Goal: Task Accomplishment & Management: Use online tool/utility

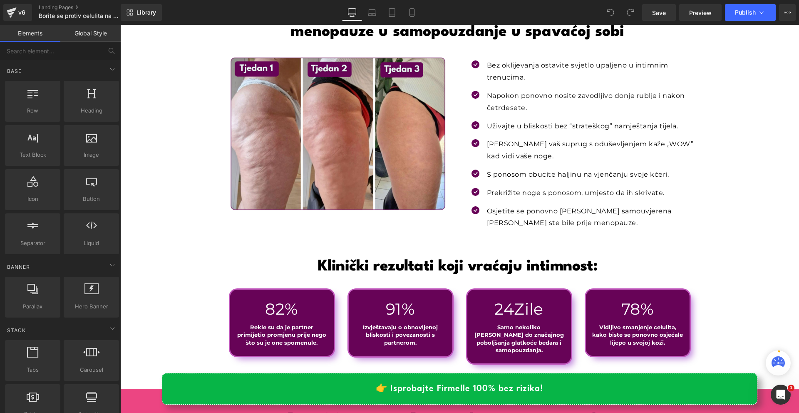
scroll to position [2706, 0]
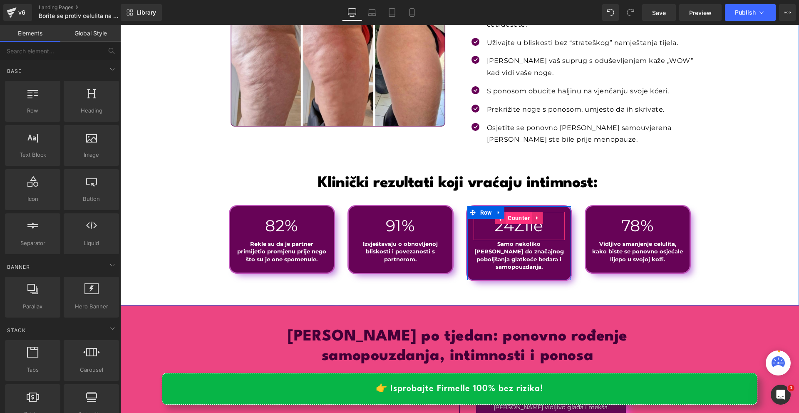
click at [514, 211] on span "Counter" at bounding box center [519, 217] width 26 height 12
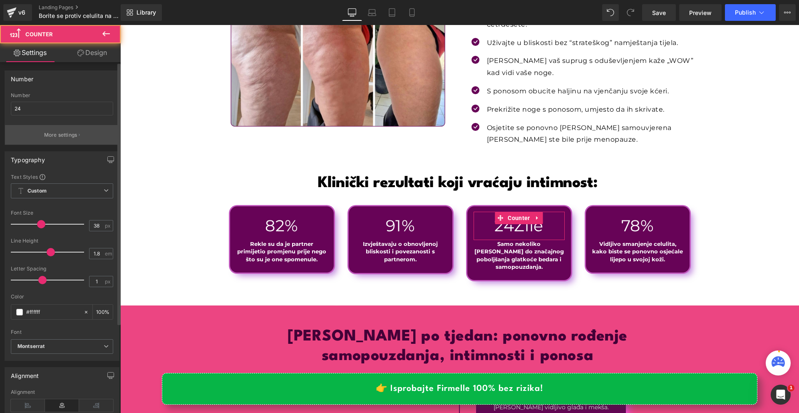
click at [75, 126] on button "More settings" at bounding box center [62, 135] width 114 height 20
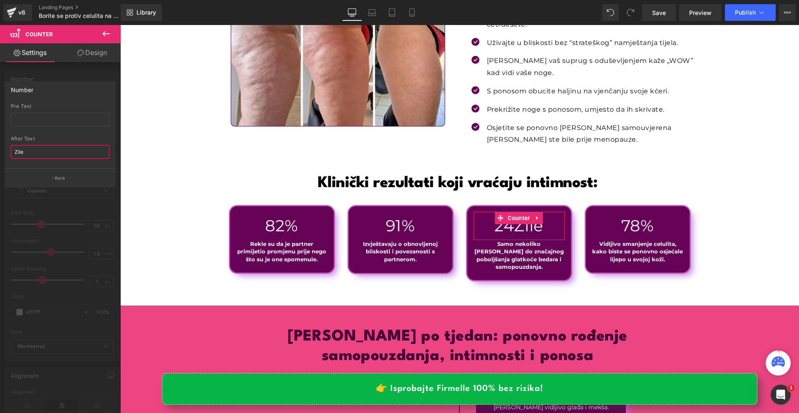
click at [28, 154] on input "Zile" at bounding box center [60, 152] width 99 height 14
paste input "[PERSON_NAME]"
click at [12, 150] on input "[PERSON_NAME]" at bounding box center [60, 152] width 99 height 14
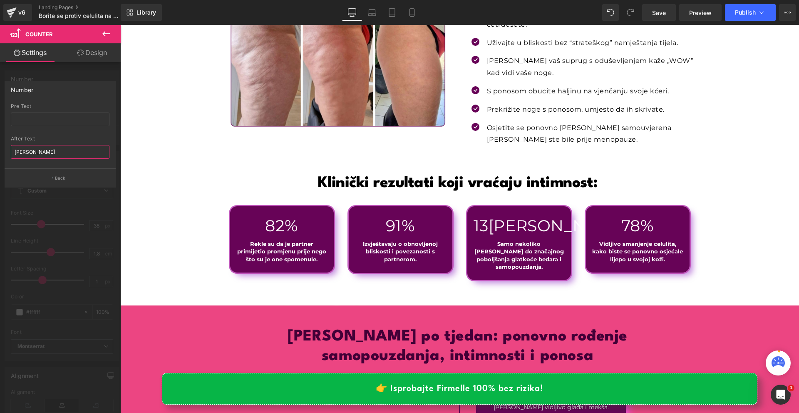
click at [17, 151] on input "[PERSON_NAME]" at bounding box center [60, 152] width 99 height 14
type input "[PERSON_NAME]"
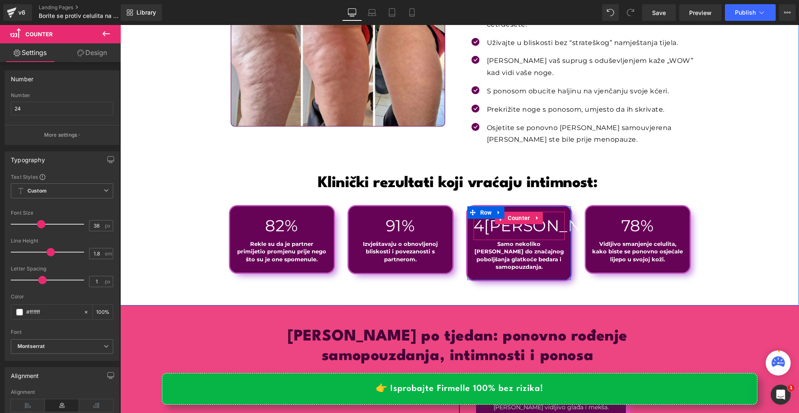
click at [516, 216] on span "[PERSON_NAME]" at bounding box center [554, 226] width 140 height 20
click at [520, 212] on span "Counter" at bounding box center [519, 218] width 26 height 12
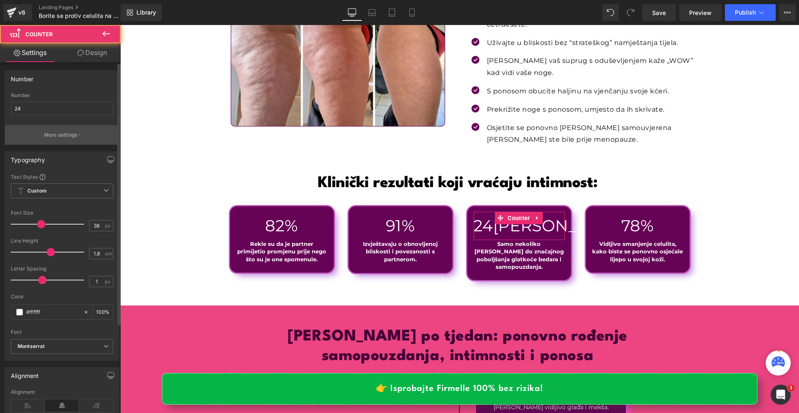
click at [60, 139] on button "More settings" at bounding box center [62, 135] width 114 height 20
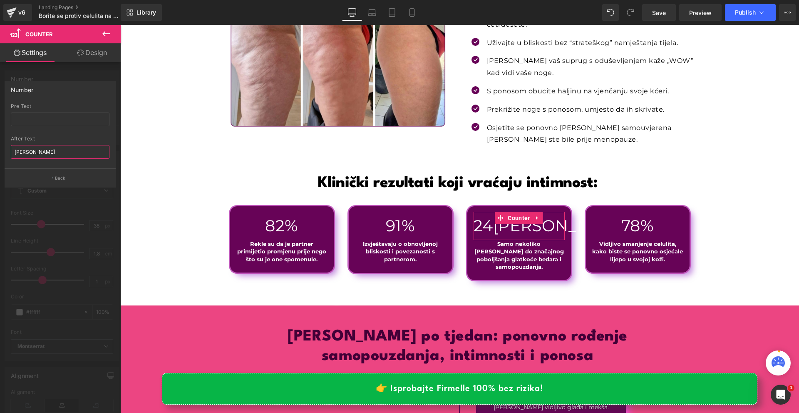
click at [52, 154] on input "[PERSON_NAME]" at bounding box center [60, 152] width 99 height 14
click at [408, 11] on icon at bounding box center [412, 12] width 8 height 8
type input "100"
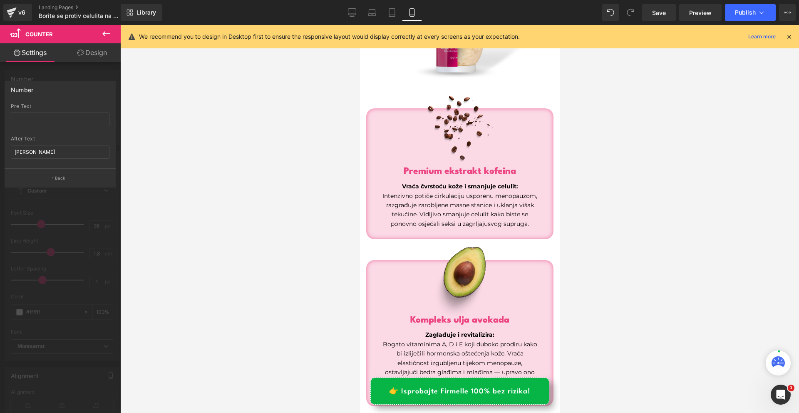
click at [790, 35] on icon at bounding box center [788, 36] width 7 height 7
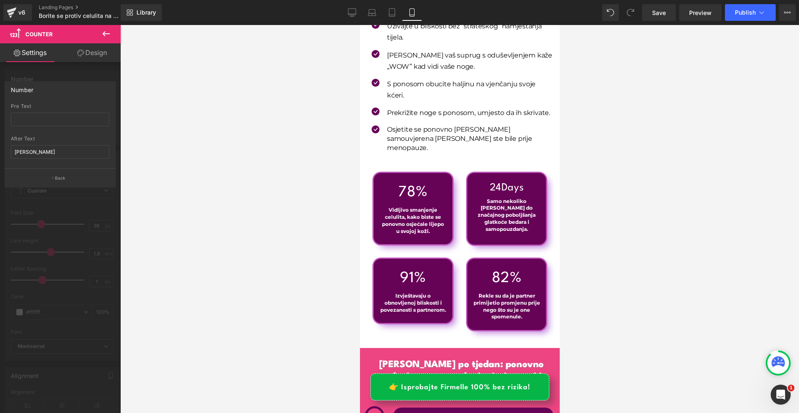
scroll to position [4121, 0]
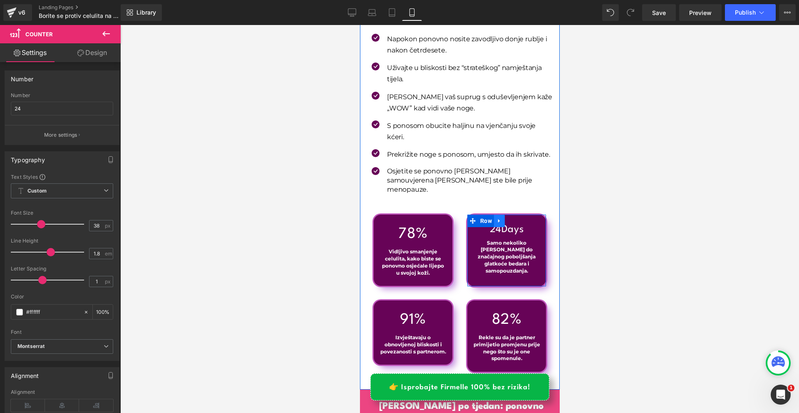
click at [498, 214] on link at bounding box center [499, 220] width 11 height 12
click at [500, 220] on span "Counter" at bounding box center [505, 226] width 26 height 12
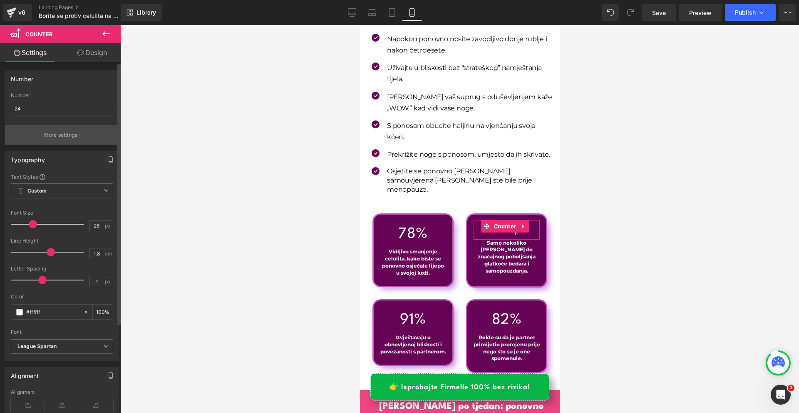
click at [45, 134] on p "More settings" at bounding box center [60, 134] width 33 height 7
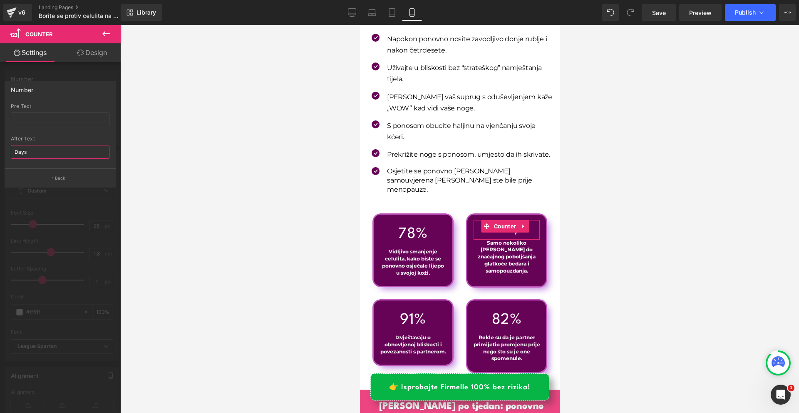
drag, startPoint x: 30, startPoint y: 150, endPoint x: 16, endPoint y: 151, distance: 14.6
click at [16, 151] on input "Days" at bounding box center [60, 152] width 99 height 14
paste input "[PERSON_NAME]"
click at [18, 151] on input "[PERSON_NAME]" at bounding box center [60, 152] width 99 height 14
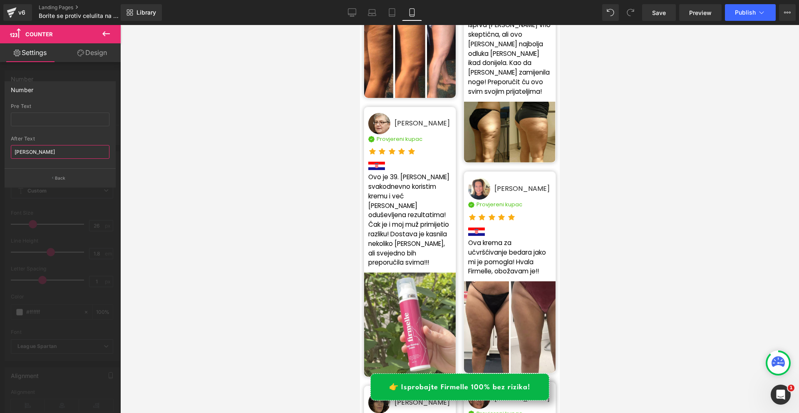
scroll to position [10947, 0]
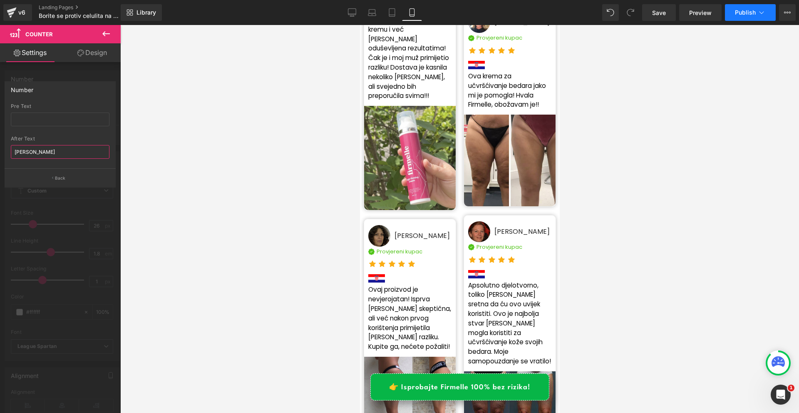
type input "[PERSON_NAME]"
click at [748, 13] on span "Publish" at bounding box center [745, 12] width 21 height 7
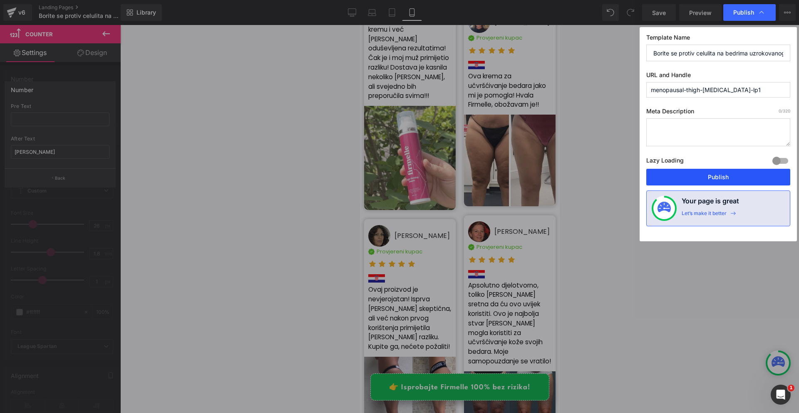
click at [732, 181] on button "Publish" at bounding box center [718, 177] width 144 height 17
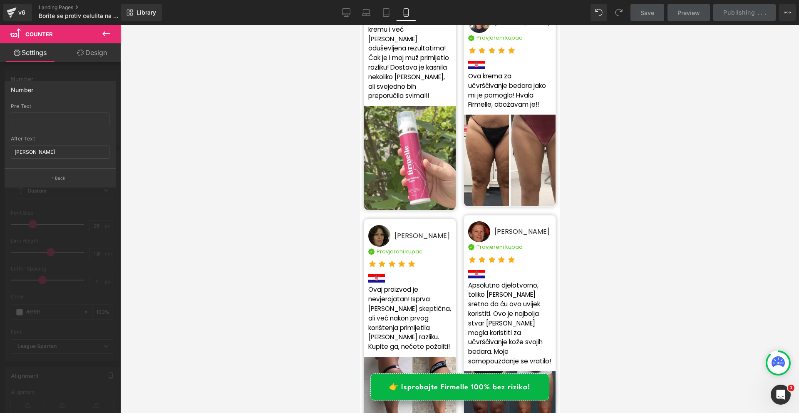
scroll to position [8200, 0]
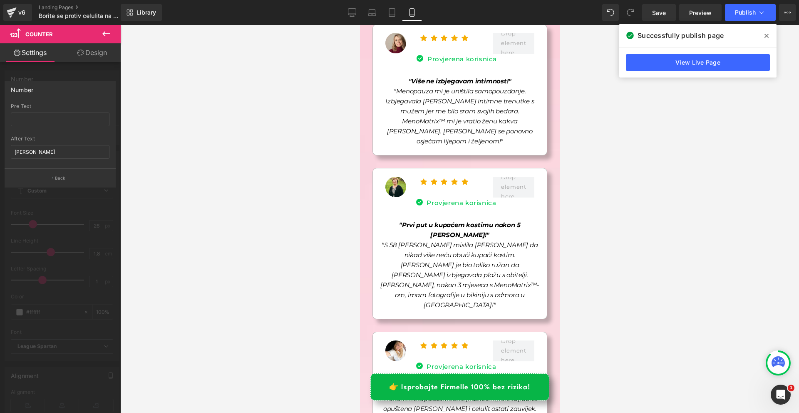
scroll to position [5203, 0]
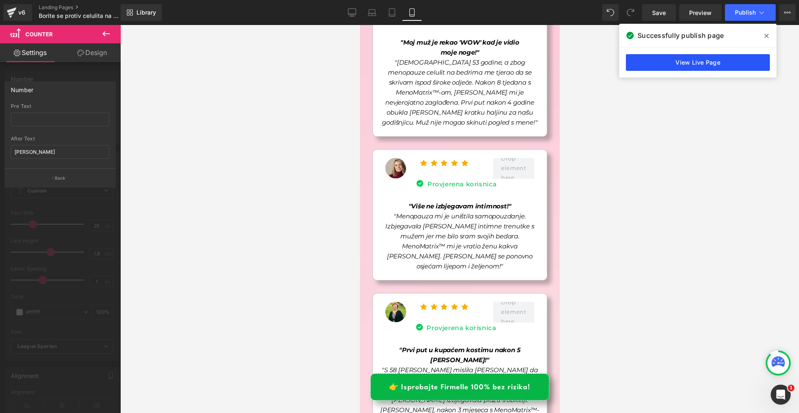
click at [704, 65] on link "View Live Page" at bounding box center [698, 62] width 144 height 17
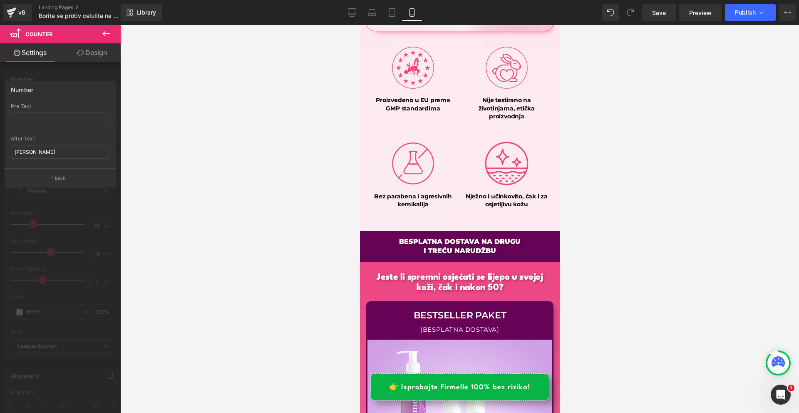
scroll to position [7159, 0]
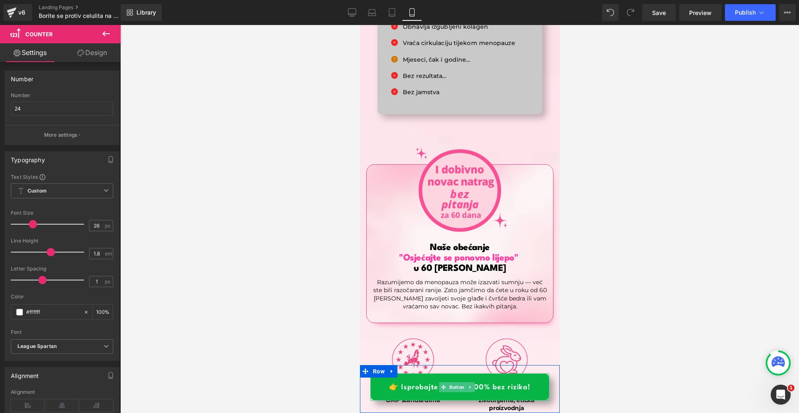
click at [518, 383] on link "👉 Isprobajte Firmelle 100% bez rizika!" at bounding box center [459, 386] width 179 height 27
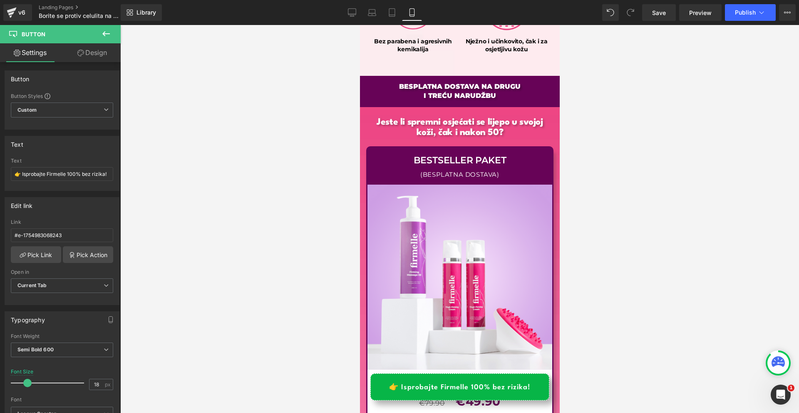
scroll to position [7615, 0]
